Goal: Complete application form

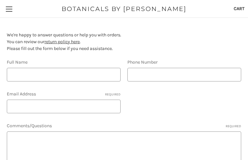
type input "nedaGZhK"
type input "2916037129"
type input "[EMAIL_ADDRESS][DOMAIN_NAME]"
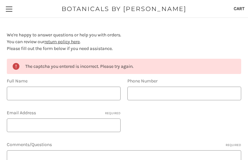
type input "RjQtBgnTnGr"
type input "9977849201"
type input "[EMAIL_ADDRESS][DOMAIN_NAME]"
